Goal: Information Seeking & Learning: Find specific fact

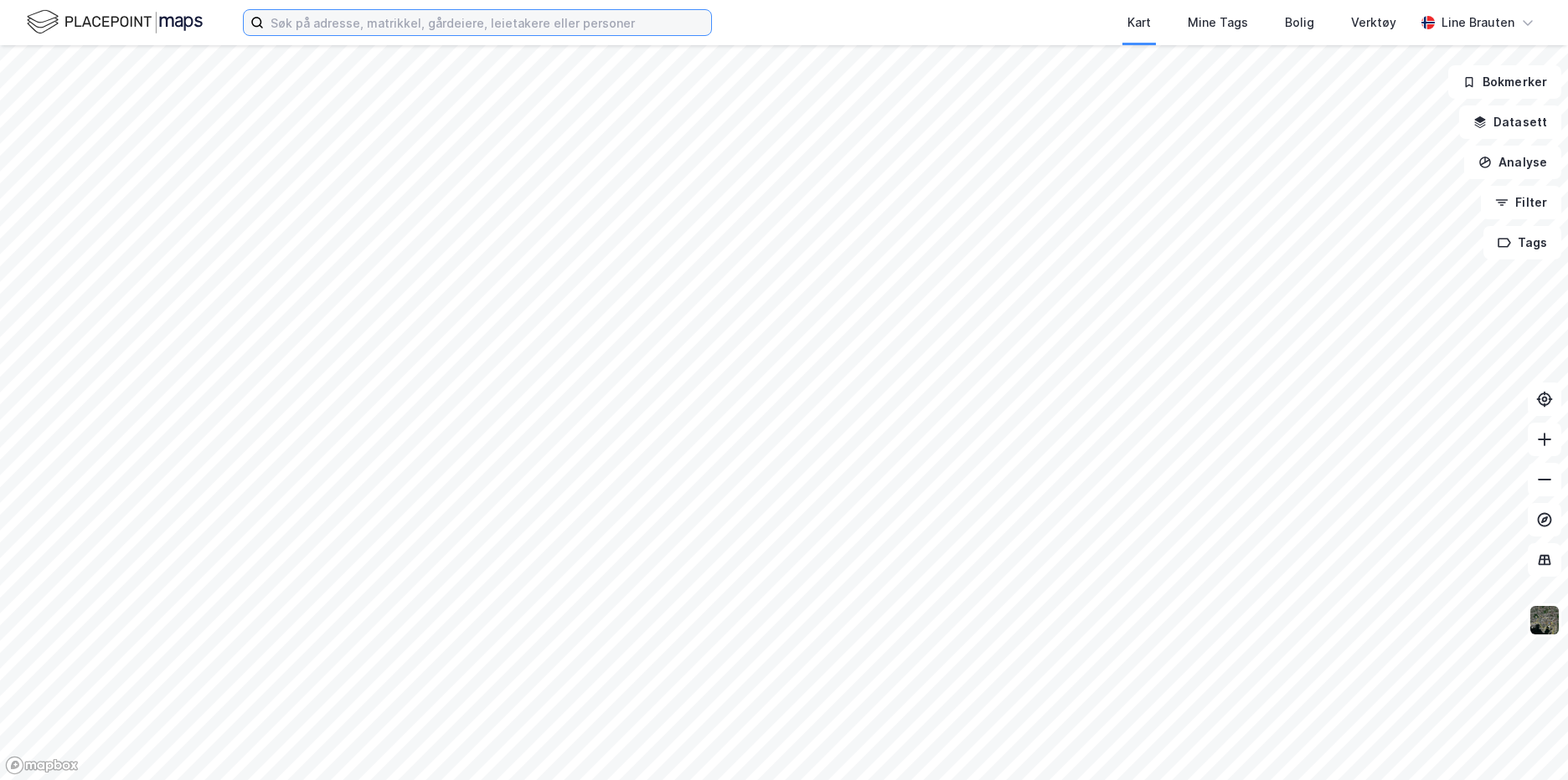
click at [390, 17] on input at bounding box center [488, 22] width 447 height 25
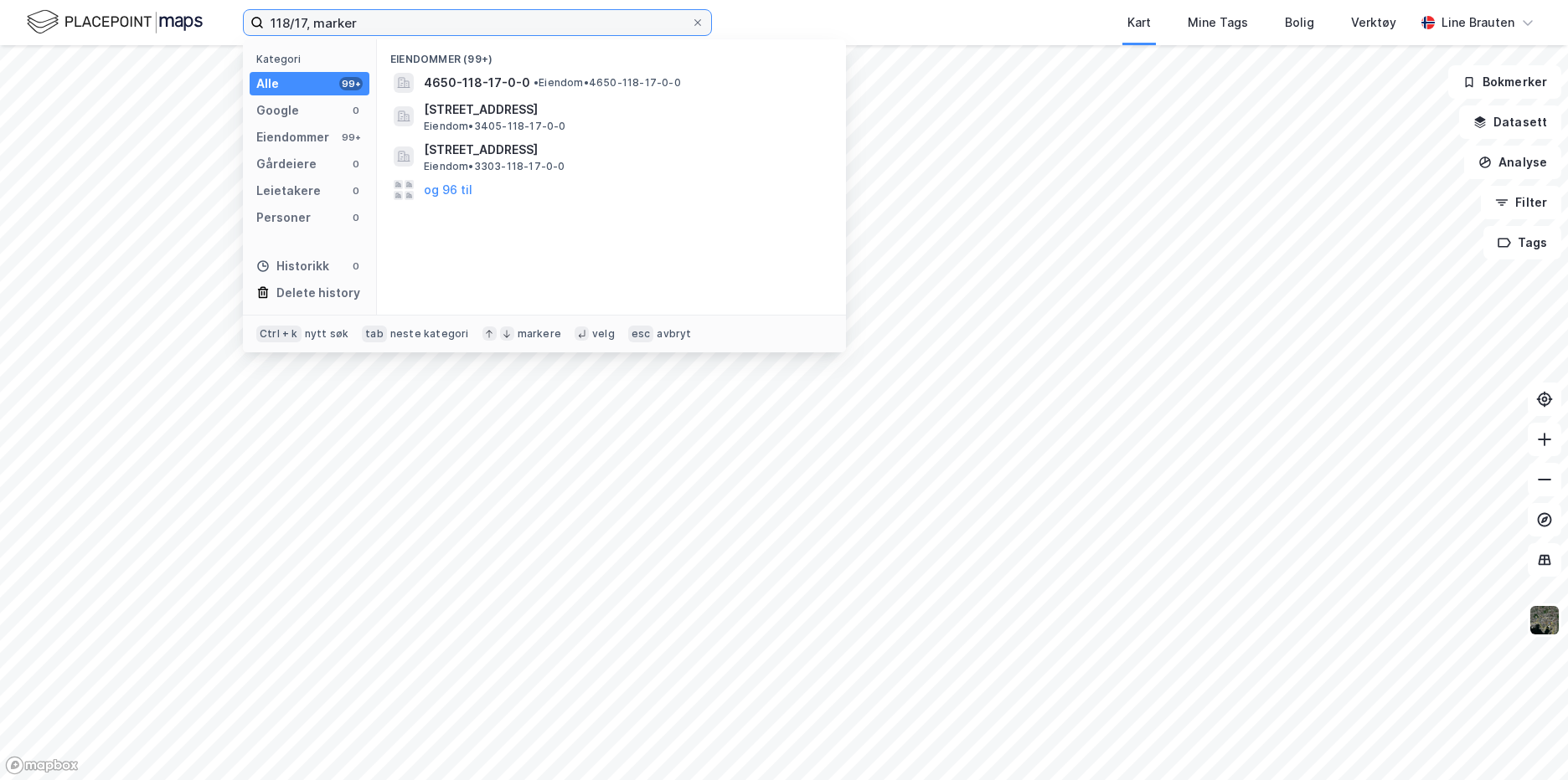
type input "118/17, marker"
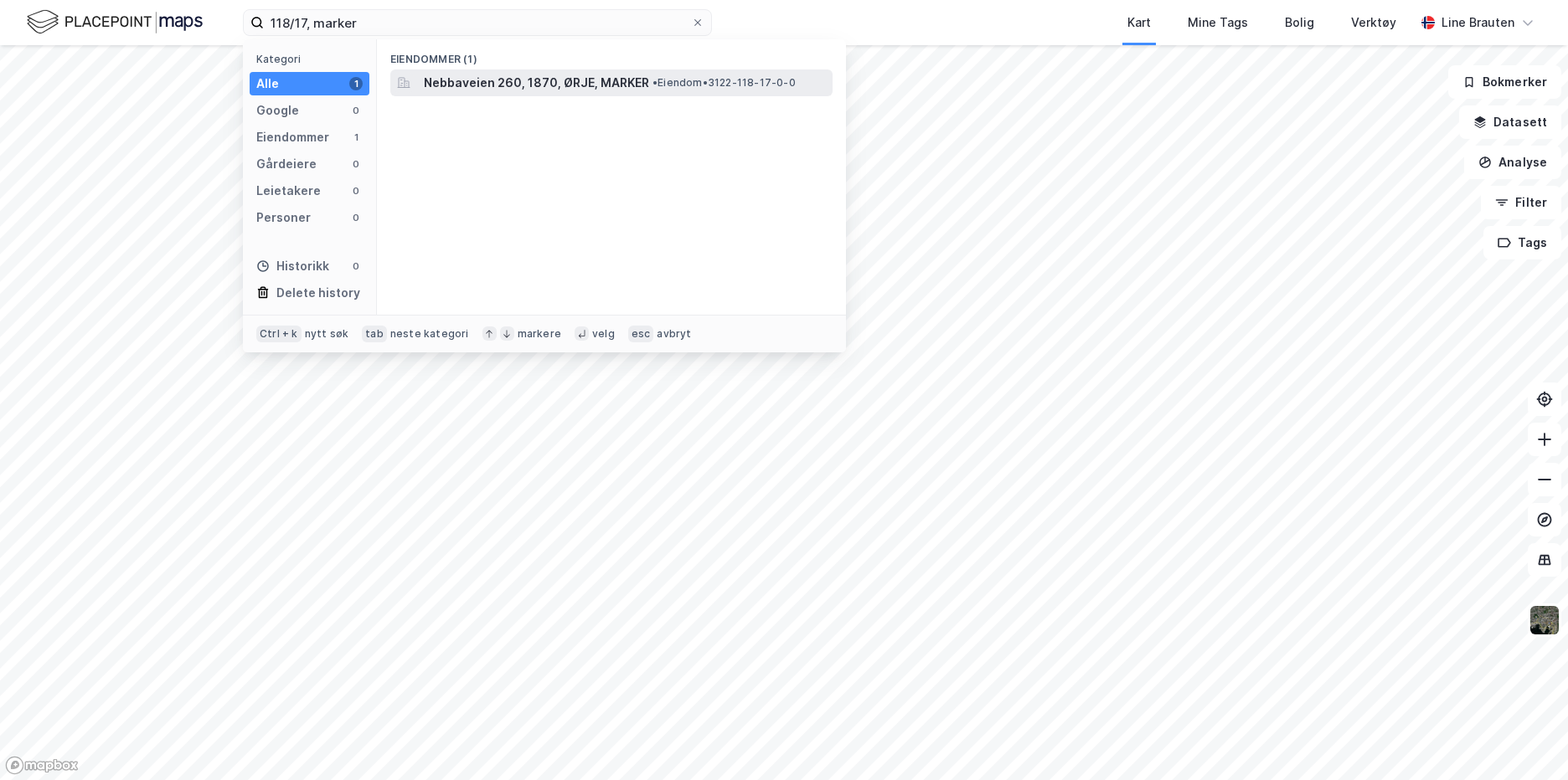
click at [530, 85] on span "Nebbaveien 260, 1870, ØRJE, MARKER" at bounding box center [536, 82] width 225 height 20
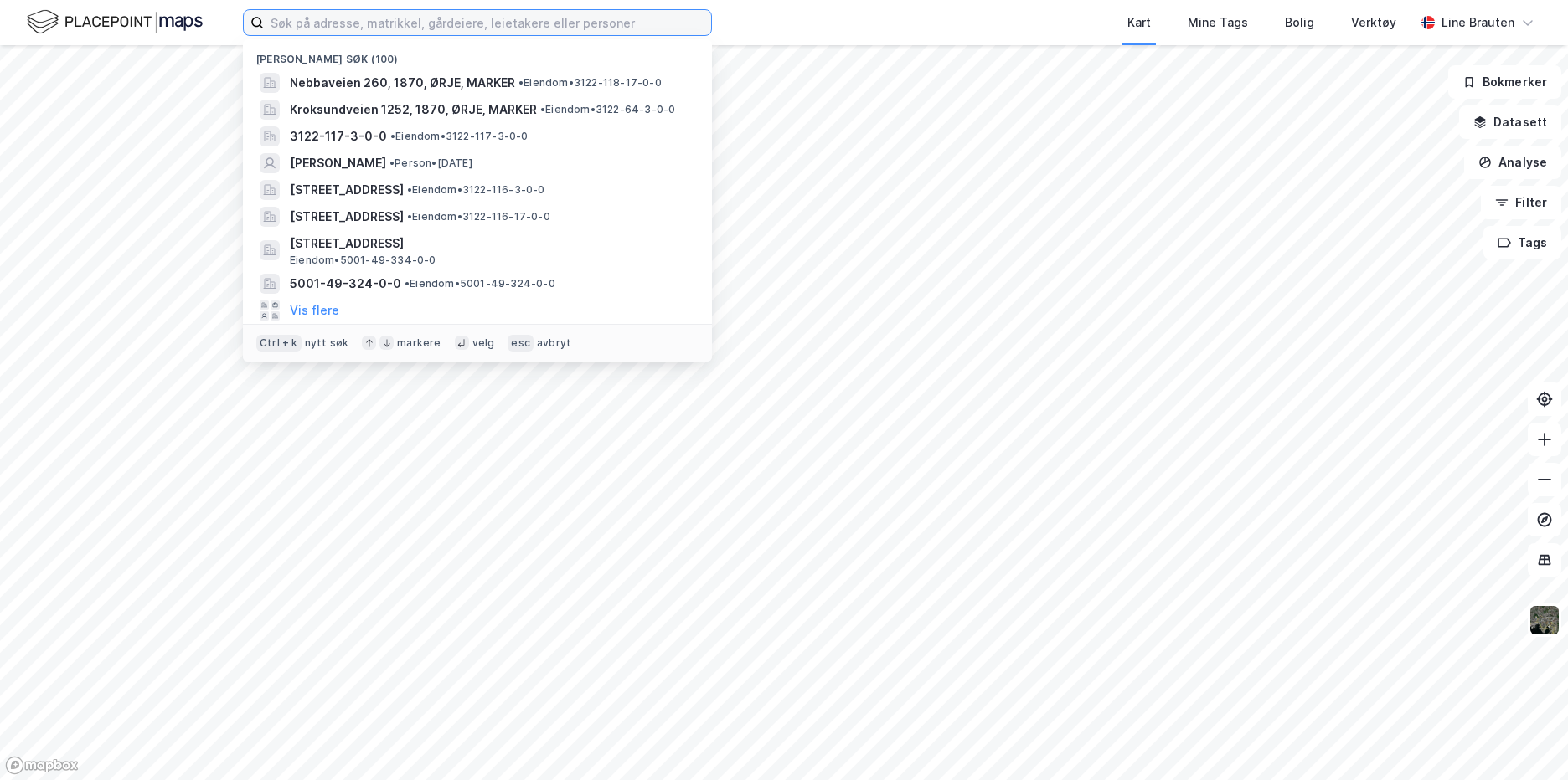
click at [364, 28] on input at bounding box center [488, 22] width 447 height 25
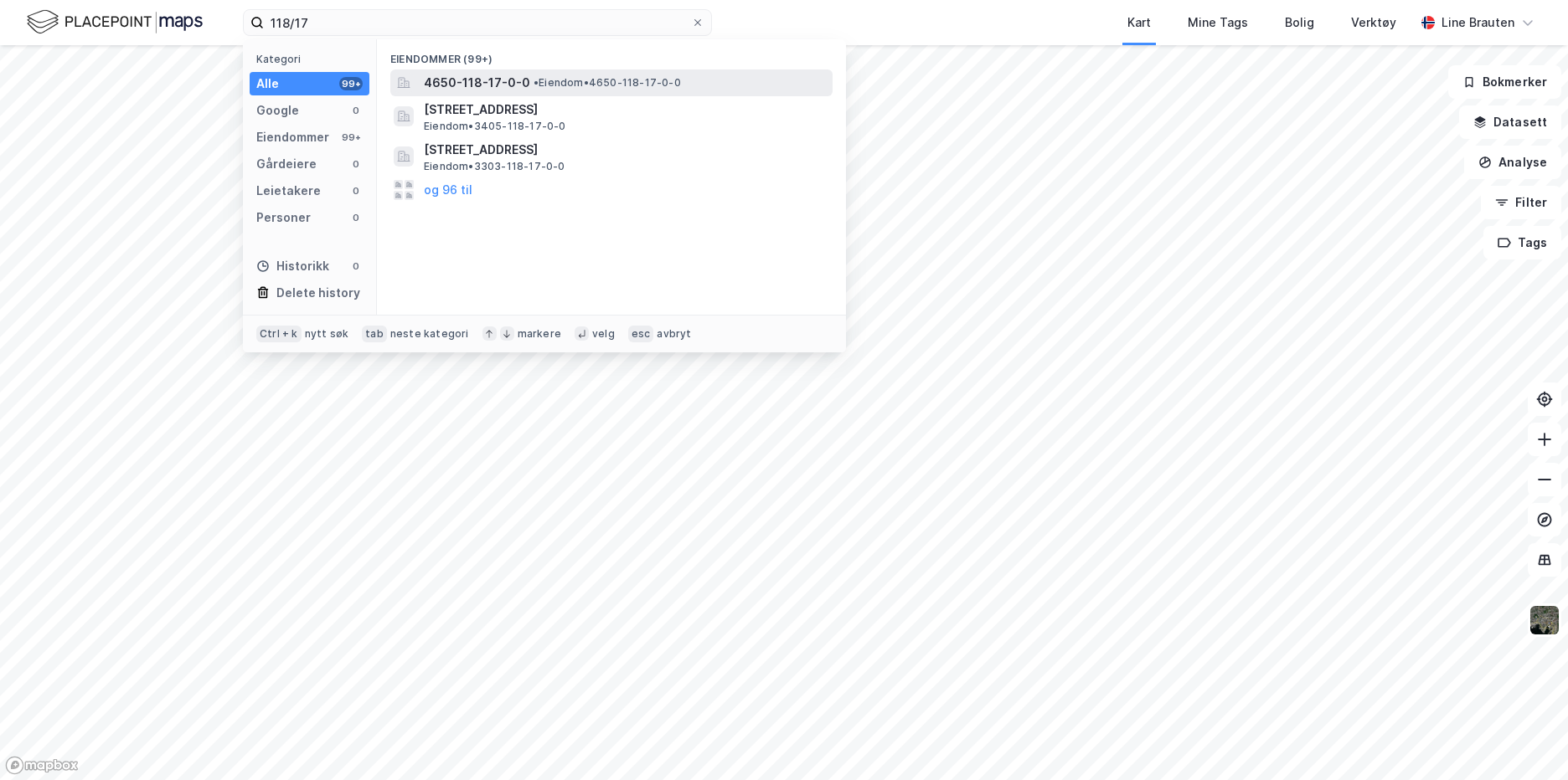
click at [494, 85] on span "4650-118-17-0-0" at bounding box center [476, 82] width 106 height 20
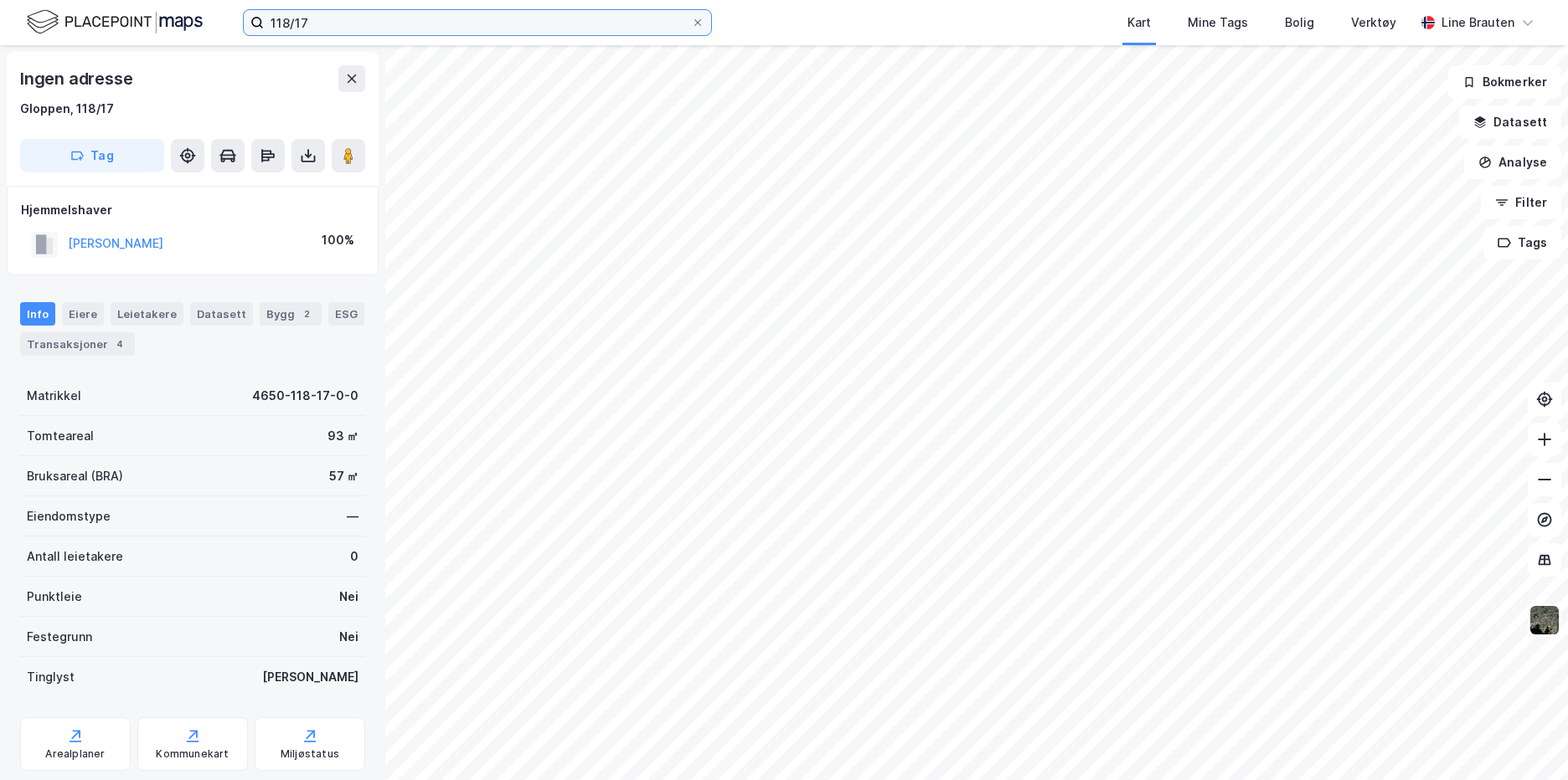
click at [325, 21] on input "118/17" at bounding box center [477, 22] width 427 height 25
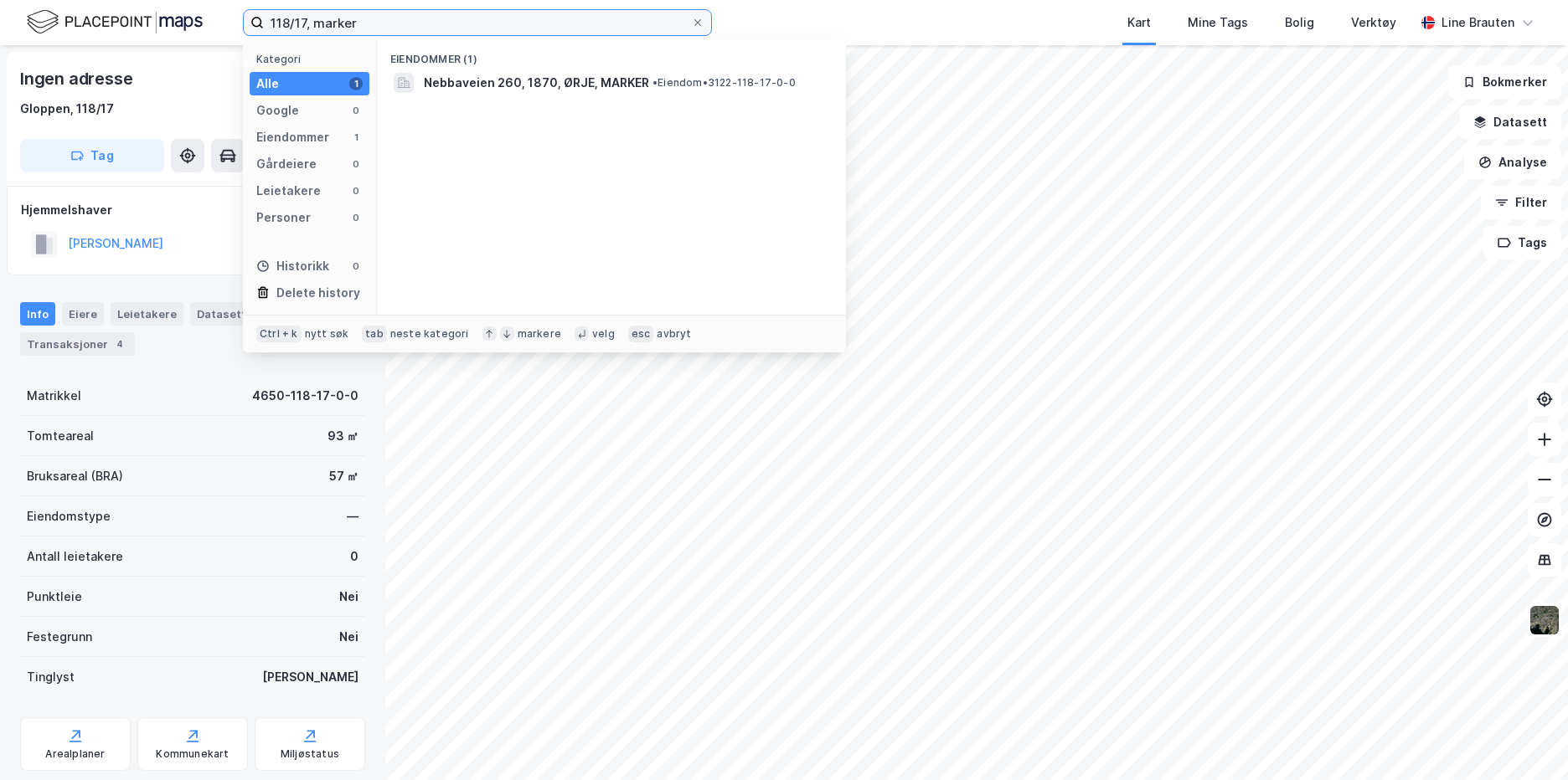
type input "118/17, marker"
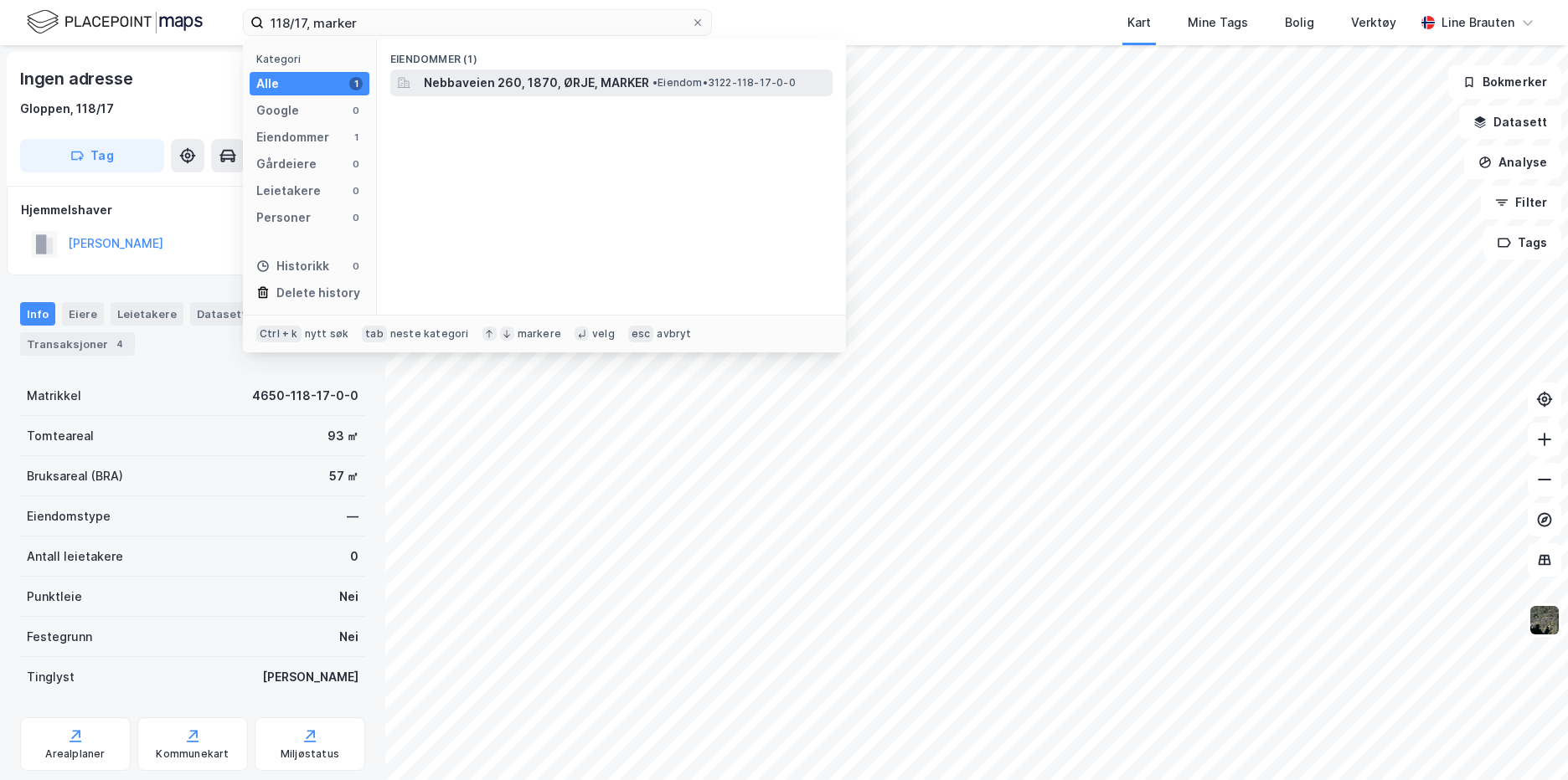
click at [526, 83] on span "Nebbaveien 260, 1870, ØRJE, MARKER" at bounding box center [536, 82] width 225 height 20
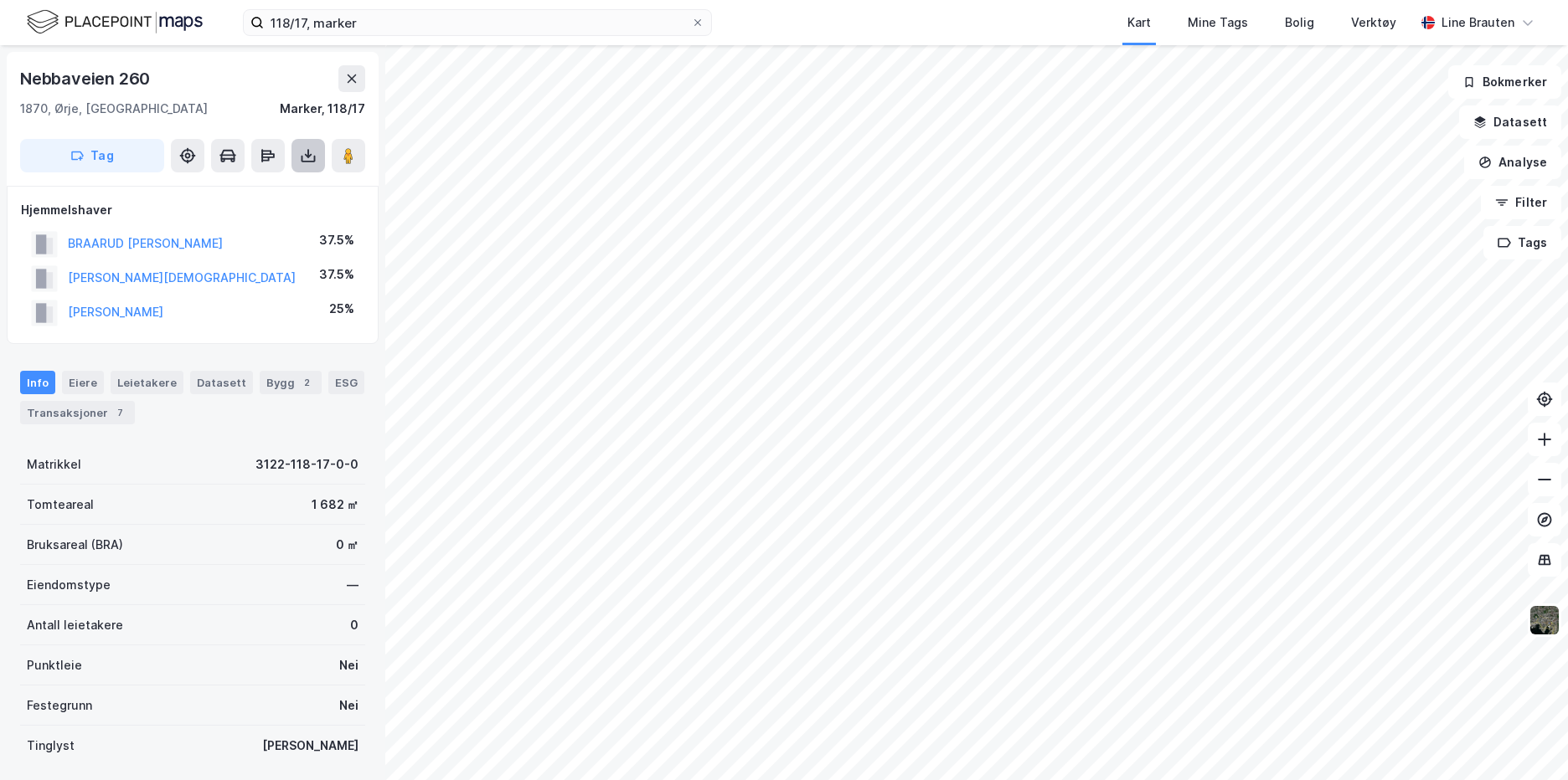
click at [304, 158] on icon at bounding box center [307, 155] width 16 height 16
